Goal: Transaction & Acquisition: Purchase product/service

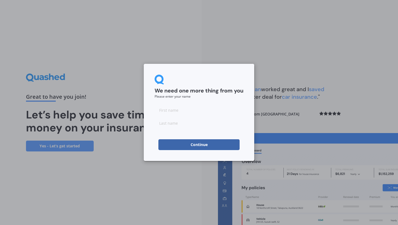
click at [219, 110] on input at bounding box center [199, 110] width 89 height 11
type input "[PERSON_NAME]"
click at [227, 146] on button "Continue" at bounding box center [198, 144] width 81 height 11
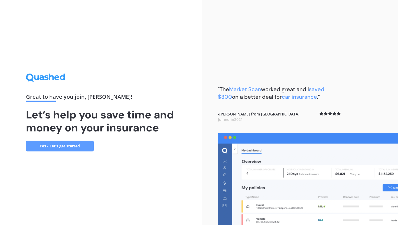
click at [85, 147] on link "Yes - Let’s get started" at bounding box center [60, 146] width 68 height 11
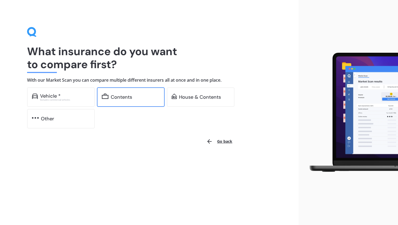
click at [120, 96] on div "Contents" at bounding box center [121, 96] width 21 height 5
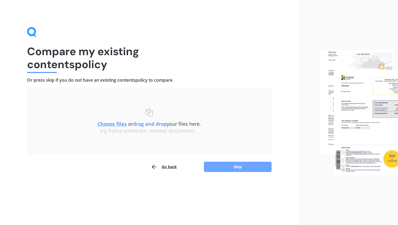
click at [234, 169] on button "Skip" at bounding box center [238, 167] width 68 height 10
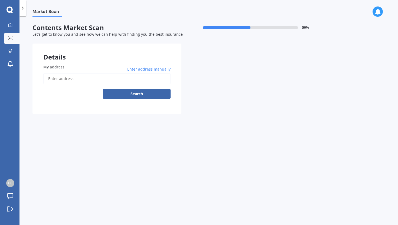
click at [149, 80] on input "My address" at bounding box center [106, 78] width 127 height 11
type input "[STREET_ADDRESS]"
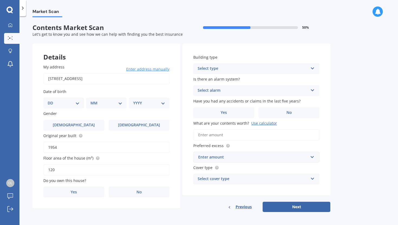
scroll to position [2, 0]
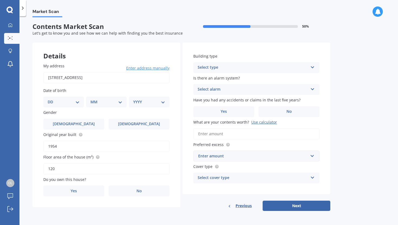
click at [76, 103] on select "DD 01 02 03 04 05 06 07 08 09 10 11 12 13 14 15 16 17 18 19 20 21 22 23 24 25 2…" at bounding box center [64, 102] width 32 height 6
select select "13"
click at [52, 99] on select "DD 01 02 03 04 05 06 07 08 09 10 11 12 13 14 15 16 17 18 19 20 21 22 23 24 25 2…" at bounding box center [64, 102] width 32 height 6
click at [111, 102] on select "MM 01 02 03 04 05 06 07 08 09 10 11 12" at bounding box center [108, 102] width 30 height 6
select select "04"
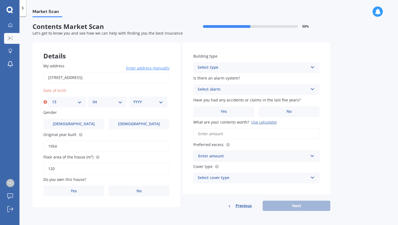
click at [93, 99] on select "MM 01 02 03 04 05 06 07 08 09 10 11 12" at bounding box center [108, 102] width 30 height 6
click at [151, 100] on select "YYYY 2009 2008 2007 2006 2005 2004 2003 2002 2001 2000 1999 1998 1997 1996 1995…" at bounding box center [148, 102] width 30 height 6
select select "2001"
click at [133, 99] on select "YYYY 2009 2008 2007 2006 2005 2004 2003 2002 2001 2000 1999 1998 1997 1996 1995…" at bounding box center [148, 102] width 30 height 6
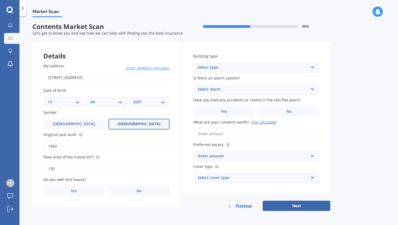
click at [119, 124] on label "Female" at bounding box center [139, 124] width 61 height 11
click at [0, 0] on input "Female" at bounding box center [0, 0] width 0 height 0
click at [106, 145] on input "1954" at bounding box center [106, 146] width 126 height 11
type input "1"
type input "2018"
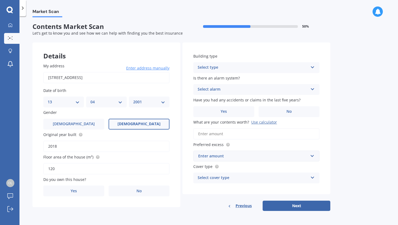
click at [87, 168] on input "120" at bounding box center [106, 168] width 126 height 11
type input "1"
type input "96"
click at [145, 191] on label "No" at bounding box center [139, 191] width 61 height 11
click at [0, 0] on input "No" at bounding box center [0, 0] width 0 height 0
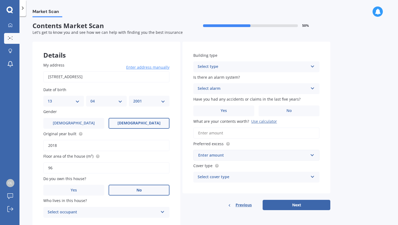
scroll to position [20, 0]
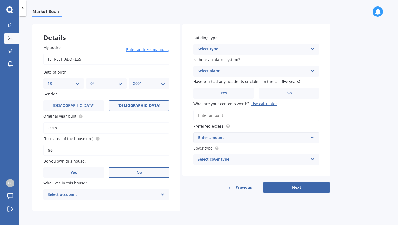
click at [154, 195] on div "Select occupant" at bounding box center [103, 195] width 110 height 6
click at [149, 205] on div "Tenant" at bounding box center [107, 206] width 126 height 10
click at [285, 51] on div "Select type" at bounding box center [253, 49] width 110 height 6
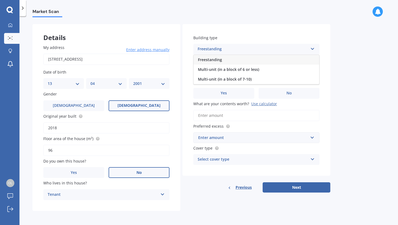
click at [280, 61] on div "Freestanding" at bounding box center [257, 60] width 126 height 10
click at [278, 70] on div "Select alarm" at bounding box center [253, 71] width 110 height 6
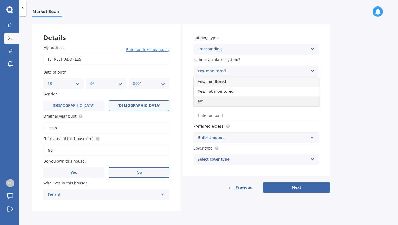
click at [262, 98] on div "No" at bounding box center [257, 101] width 126 height 10
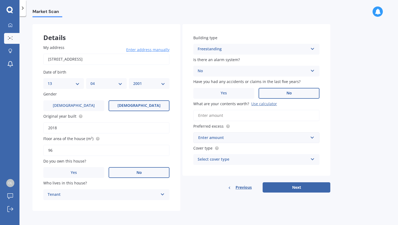
click at [280, 88] on label "No" at bounding box center [289, 93] width 61 height 11
click at [0, 0] on input "No" at bounding box center [0, 0] width 0 height 0
click at [272, 115] on input "What are your contents worth? Use calculator" at bounding box center [256, 115] width 126 height 11
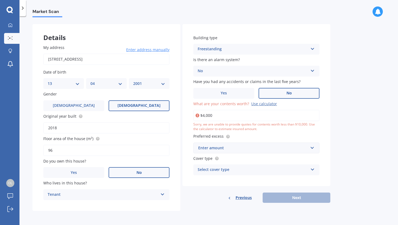
click at [275, 145] on div "Enter amount" at bounding box center [253, 148] width 110 height 6
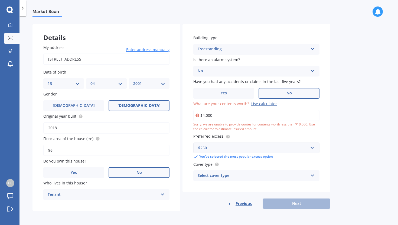
click at [291, 133] on div "Building type Freestanding Freestanding Multi-unit (in a block of 6 or less) Mu…" at bounding box center [256, 108] width 148 height 168
click at [236, 115] on input "$4,000" at bounding box center [256, 115] width 126 height 11
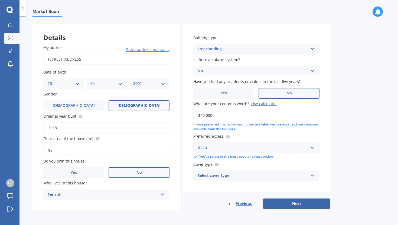
type input "$40,000"
click at [271, 149] on div "$250" at bounding box center [253, 148] width 110 height 6
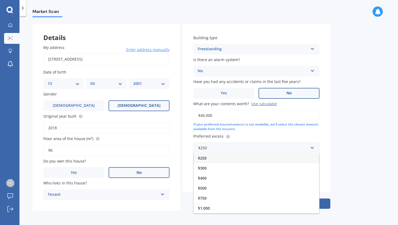
click at [294, 132] on div "Building type Freestanding Freestanding Multi-unit (in a block of 6 or less) Mu…" at bounding box center [256, 108] width 148 height 168
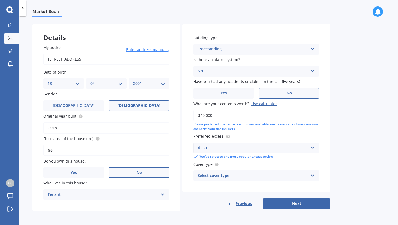
click at [260, 176] on div "Select cover type" at bounding box center [253, 176] width 110 height 6
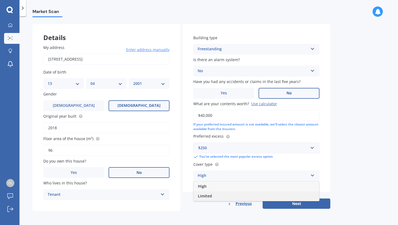
click at [211, 196] on span "Limited" at bounding box center [205, 196] width 14 height 5
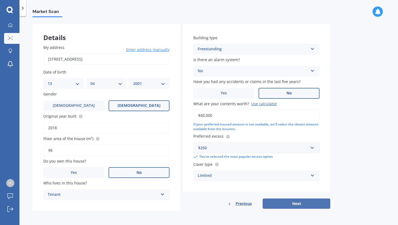
click at [287, 202] on button "Next" at bounding box center [297, 204] width 68 height 10
select select "13"
select select "04"
select select "2001"
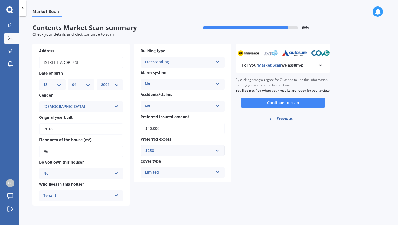
scroll to position [0, 0]
click at [279, 123] on span "Previous" at bounding box center [284, 119] width 16 height 8
select select "13"
select select "04"
select select "2001"
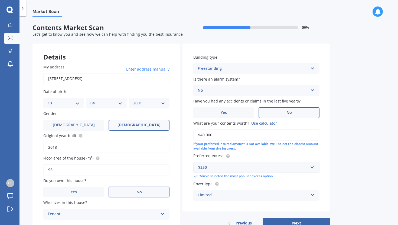
click at [53, 80] on input "32 Sheffield Street, Awapuni, Palmerston North 4412" at bounding box center [106, 78] width 126 height 11
type input "39B Sheffield Street, Awapuni, Palmerston North 4412"
click at [298, 222] on button "Next" at bounding box center [297, 223] width 68 height 10
select select "13"
select select "04"
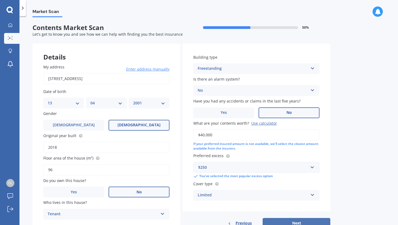
select select "2001"
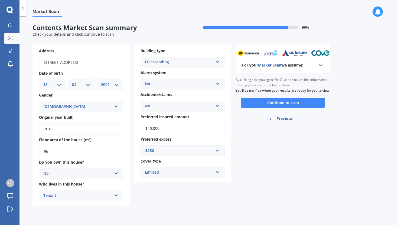
click at [321, 65] on icon at bounding box center [320, 65] width 6 height 6
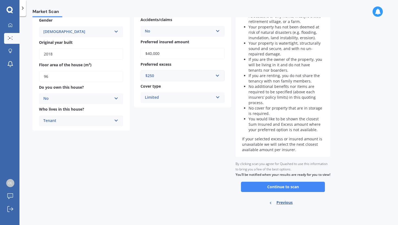
scroll to position [80, 0]
click at [289, 190] on button "Continue to scan" at bounding box center [283, 187] width 84 height 10
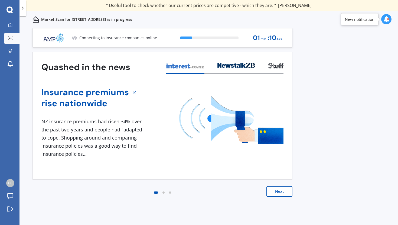
click at [275, 191] on button "Next" at bounding box center [279, 191] width 26 height 11
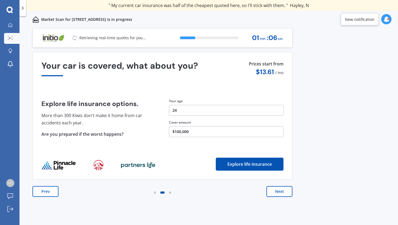
click at [275, 191] on button "Next" at bounding box center [279, 191] width 26 height 11
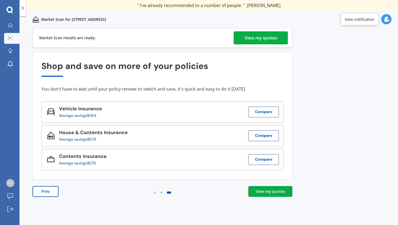
click at [276, 39] on div "View my quotes" at bounding box center [260, 37] width 33 height 13
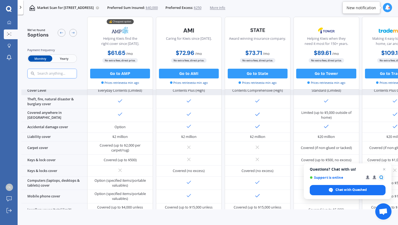
scroll to position [39, 0]
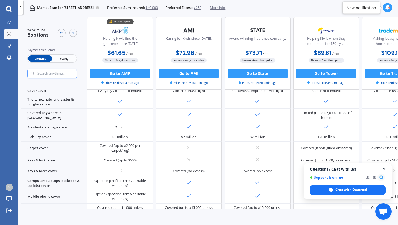
click at [383, 170] on span "Close chat" at bounding box center [384, 169] width 7 height 7
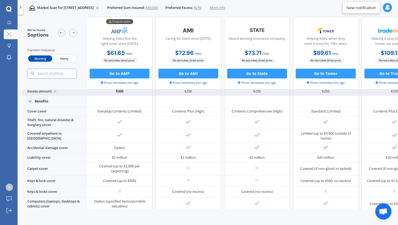
scroll to position [17, 1]
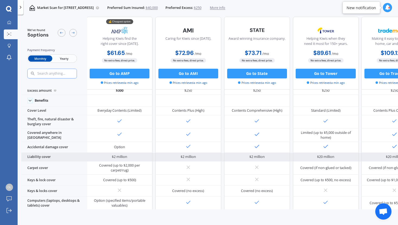
click at [49, 156] on div "Liability cover" at bounding box center [54, 157] width 66 height 9
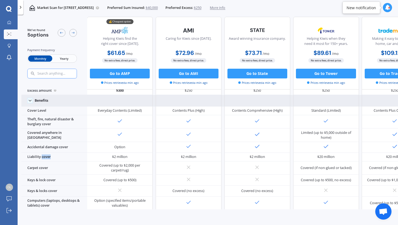
scroll to position [0, 0]
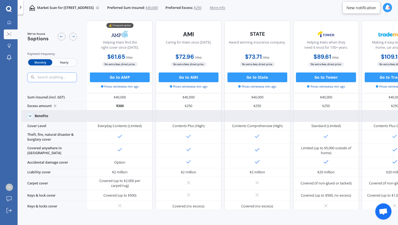
click at [43, 113] on div "Benefits" at bounding box center [54, 116] width 66 height 12
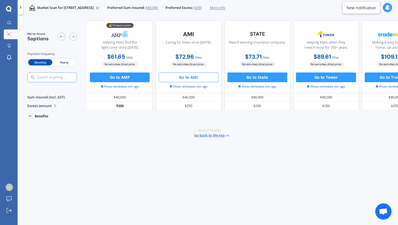
click at [171, 76] on button "Go to AMI" at bounding box center [189, 78] width 60 height 10
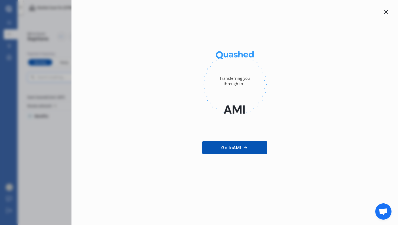
click at [385, 12] on icon at bounding box center [386, 12] width 4 height 4
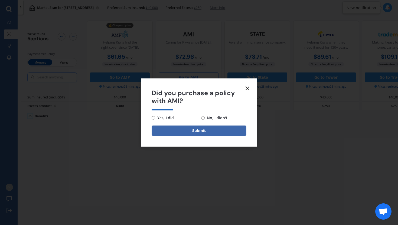
click at [248, 82] on form "Did you purchase a policy with AMI? Yes, I did No, I didn't Submit" at bounding box center [199, 113] width 116 height 68
click at [249, 89] on icon at bounding box center [247, 88] width 6 height 6
